Goal: Use online tool/utility: Use online tool/utility

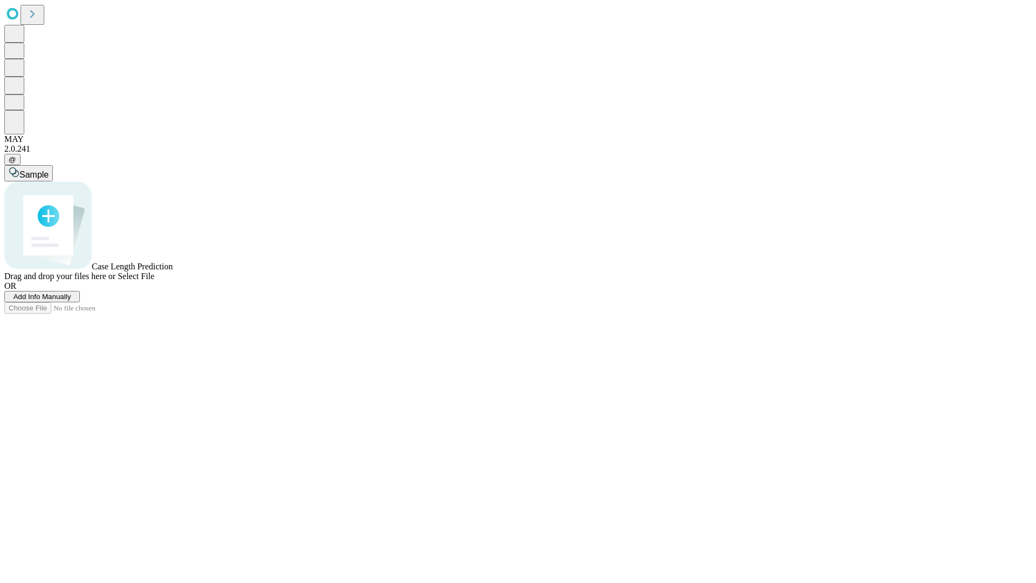
click at [154, 281] on span "Select File" at bounding box center [136, 275] width 37 height 9
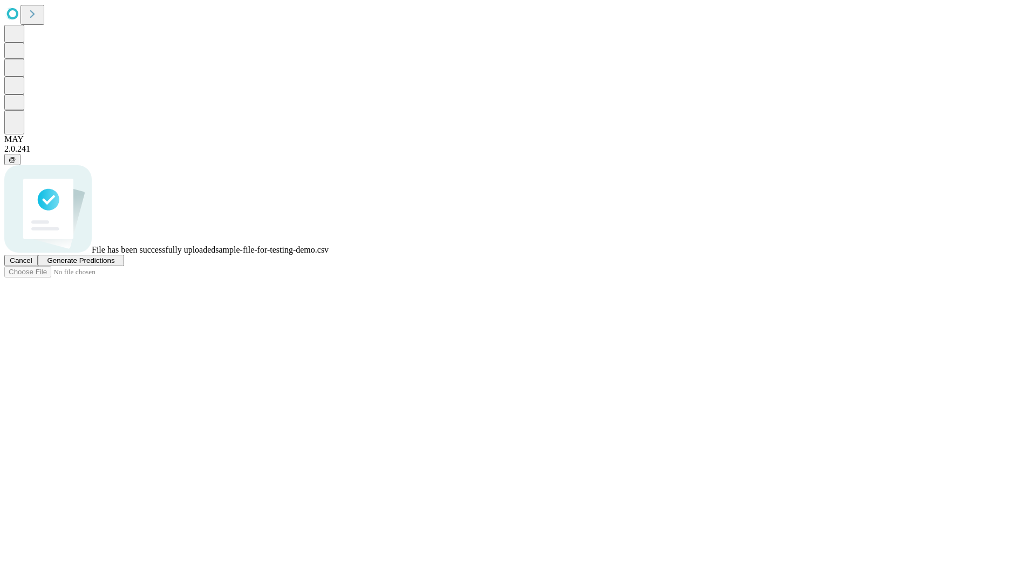
click at [114, 264] on span "Generate Predictions" at bounding box center [80, 260] width 67 height 8
